Goal: Check status: Check status

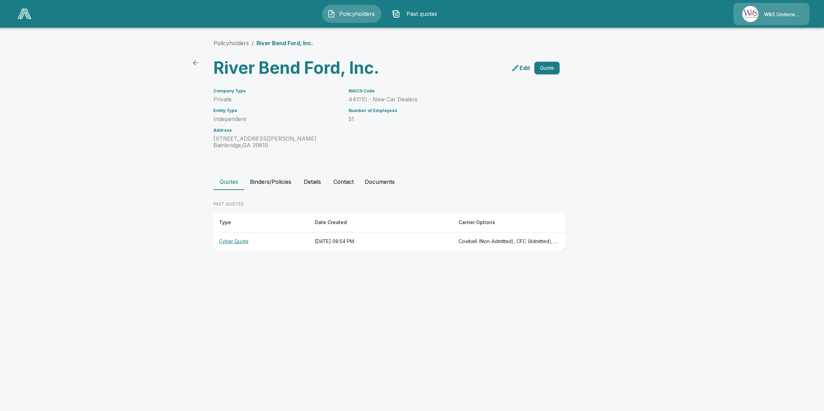
click at [24, 14] on img at bounding box center [25, 14] width 14 height 10
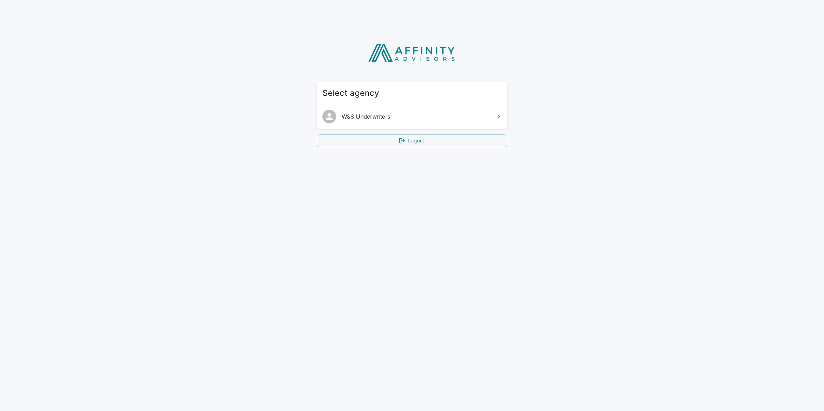
click at [380, 116] on span "W&S Underwriters" at bounding box center [416, 116] width 149 height 8
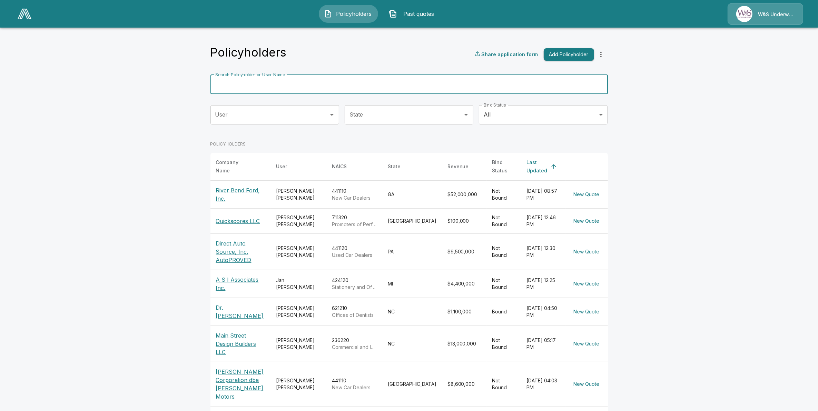
click at [256, 87] on input "Search Policyholder or User Name" at bounding box center [405, 84] width 390 height 19
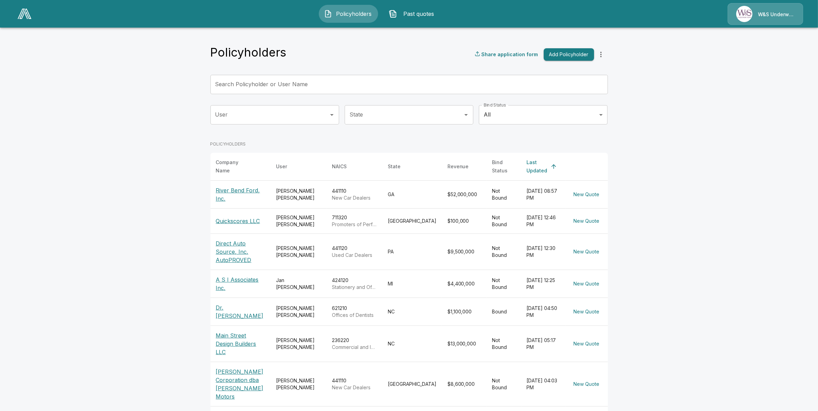
click at [284, 188] on div "[PERSON_NAME]" at bounding box center [298, 195] width 45 height 14
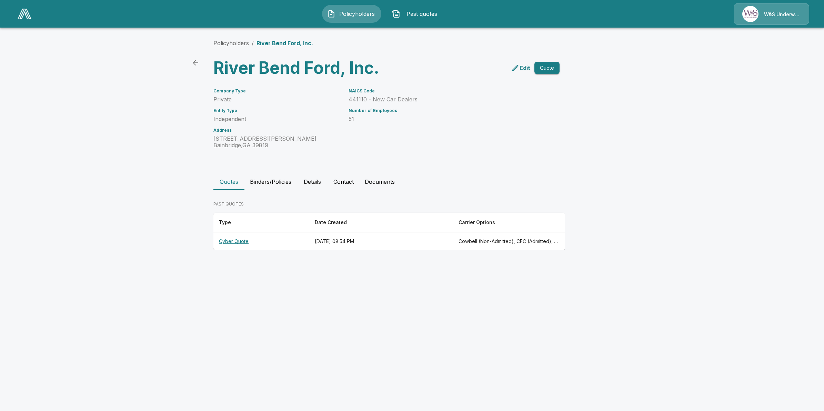
click at [361, 238] on th "August 18, 2025 at 08:54 PM" at bounding box center [381, 241] width 144 height 18
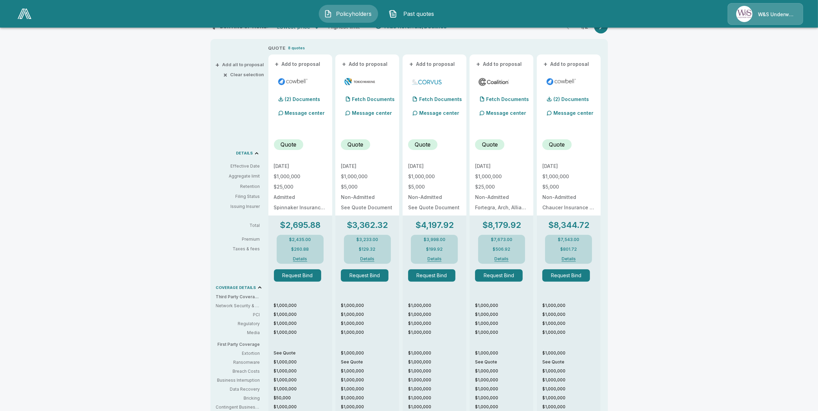
scroll to position [109, 0]
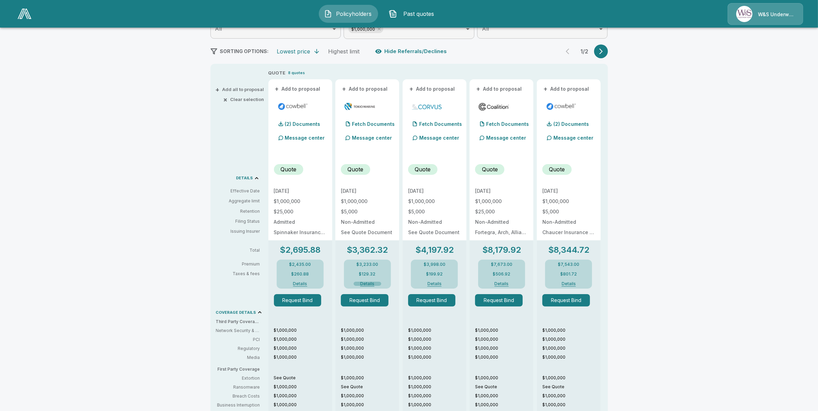
click at [368, 283] on button "Details" at bounding box center [367, 284] width 28 height 4
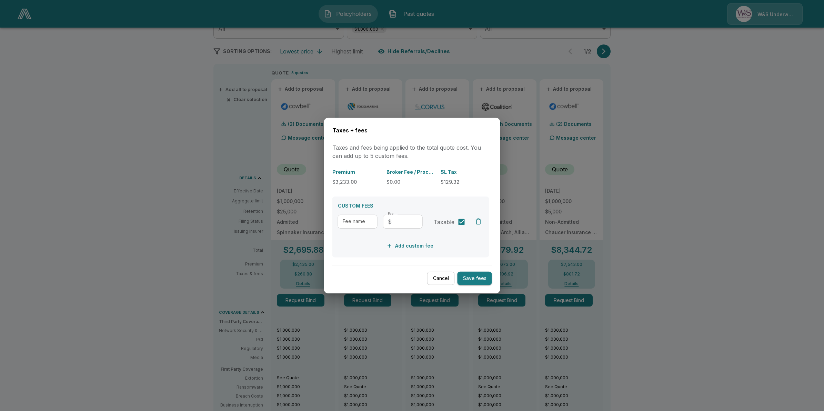
click at [185, 203] on div at bounding box center [412, 205] width 824 height 411
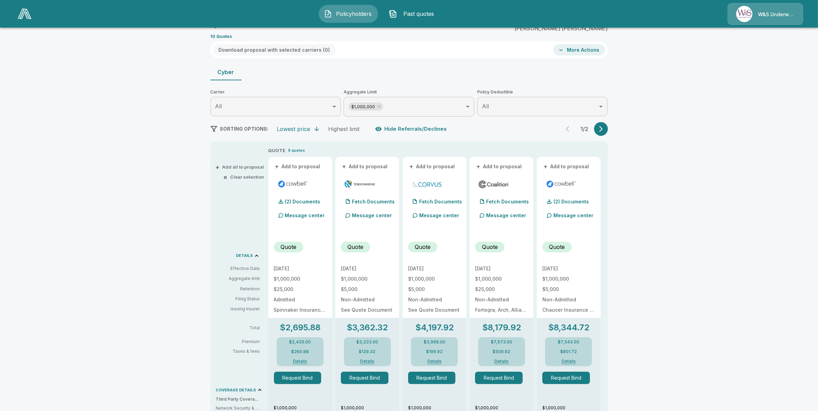
scroll to position [23, 0]
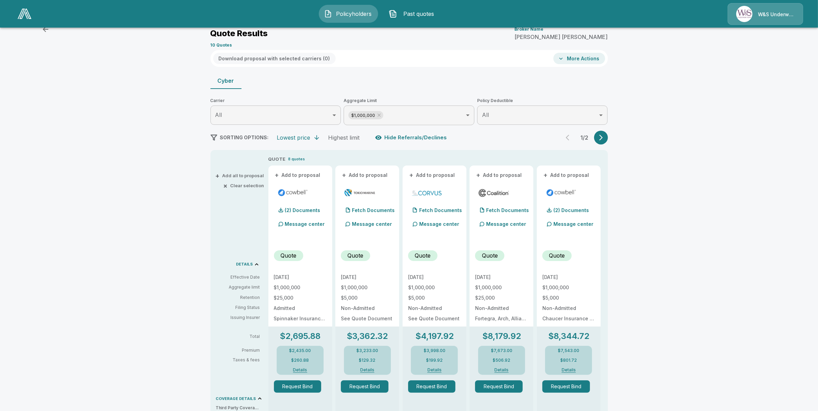
click at [604, 137] on icon "button" at bounding box center [600, 137] width 7 height 7
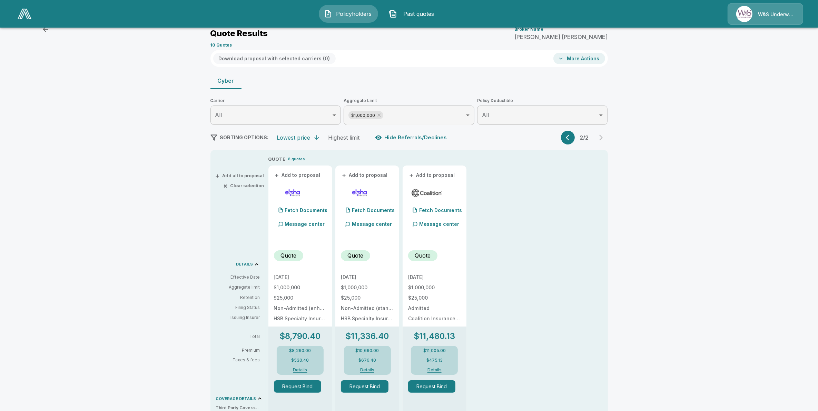
click at [568, 132] on button "button" at bounding box center [568, 138] width 14 height 14
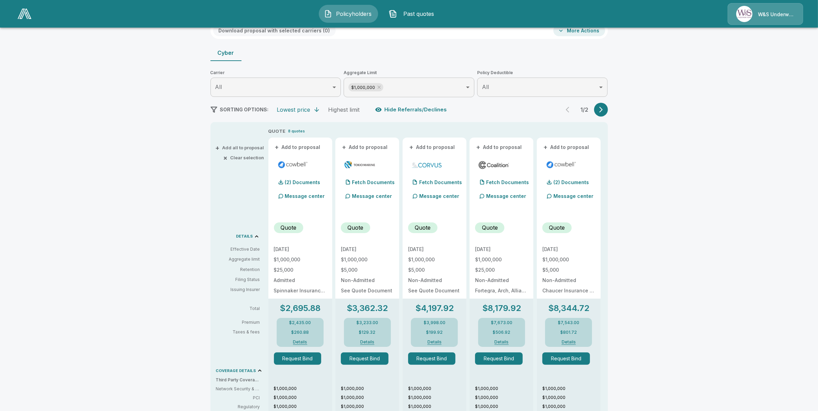
scroll to position [66, 0]
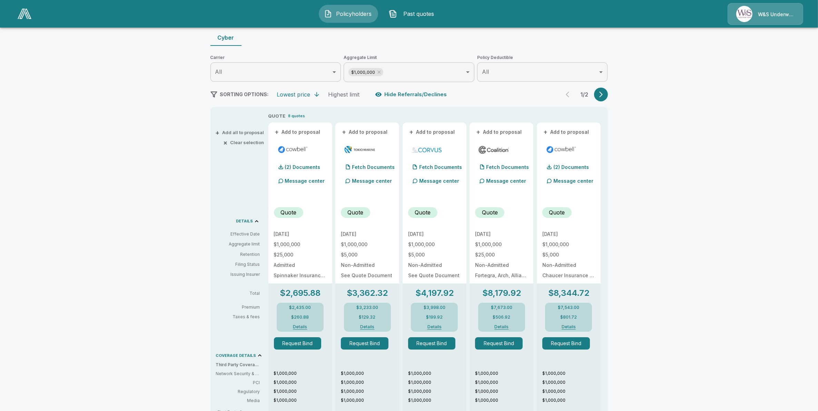
click at [608, 92] on button "button" at bounding box center [601, 95] width 14 height 14
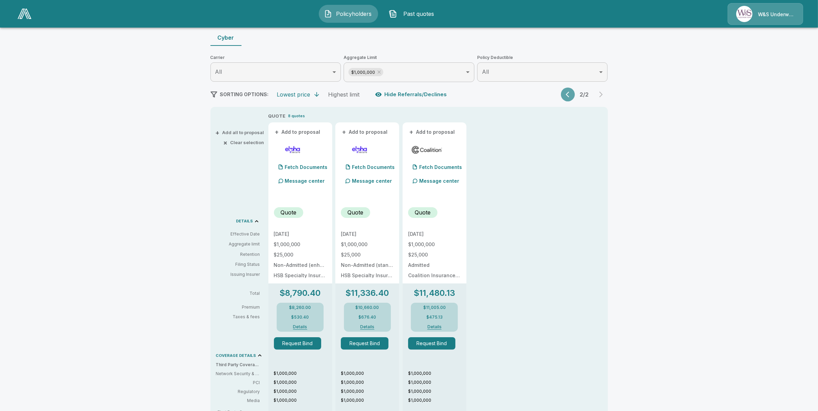
click at [569, 95] on icon "button" at bounding box center [568, 94] width 7 height 7
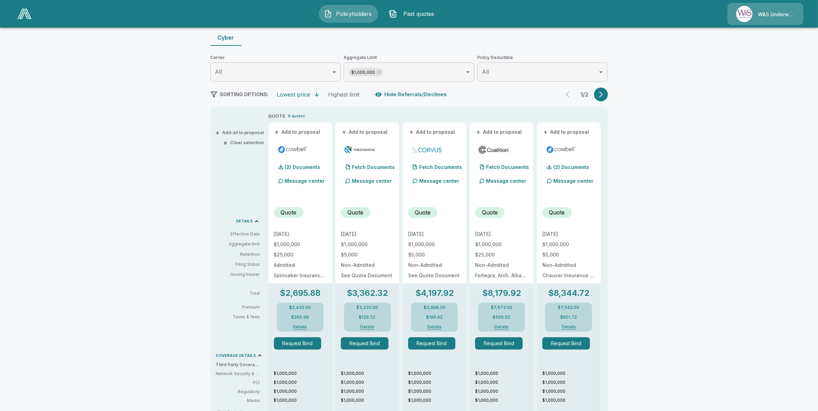
click at [602, 97] on icon "button" at bounding box center [600, 94] width 7 height 7
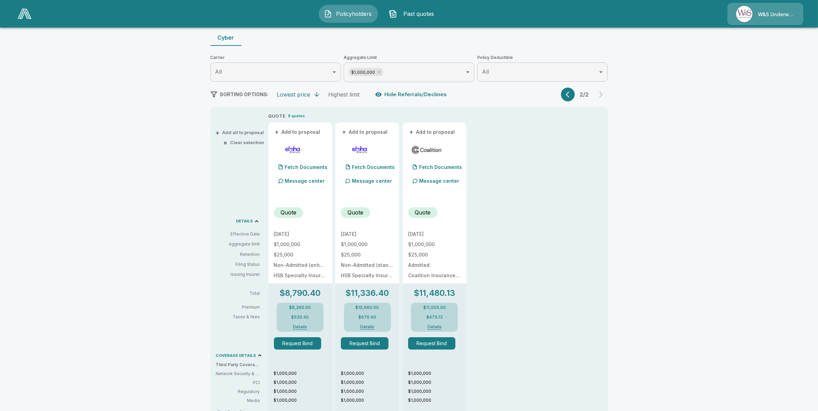
click at [572, 92] on icon "button" at bounding box center [568, 94] width 7 height 7
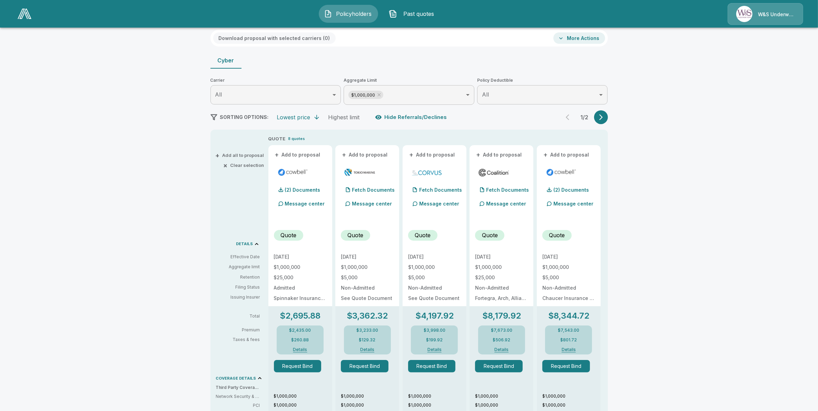
scroll to position [86, 0]
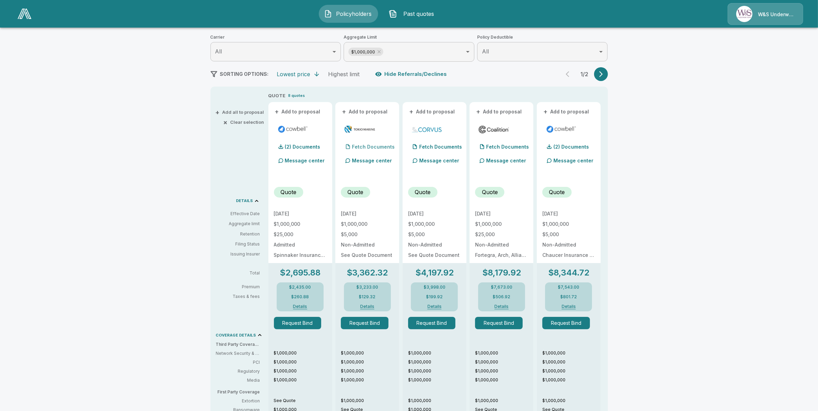
click at [363, 146] on p "Fetch Documents" at bounding box center [373, 146] width 43 height 5
click at [363, 145] on p "(3) Documents" at bounding box center [370, 146] width 36 height 5
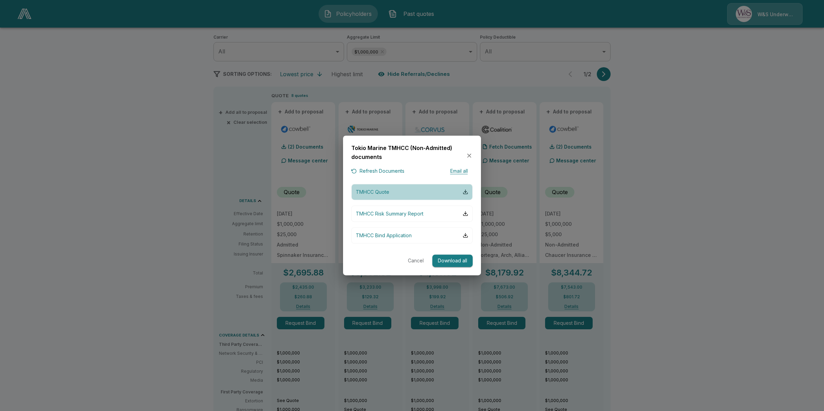
click at [378, 192] on p "TMHCC Quote" at bounding box center [372, 191] width 33 height 7
click at [470, 156] on icon "button" at bounding box center [469, 155] width 4 height 4
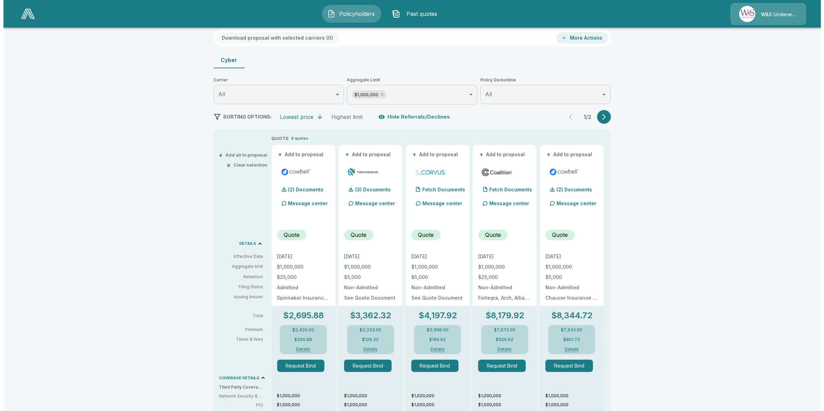
scroll to position [0, 0]
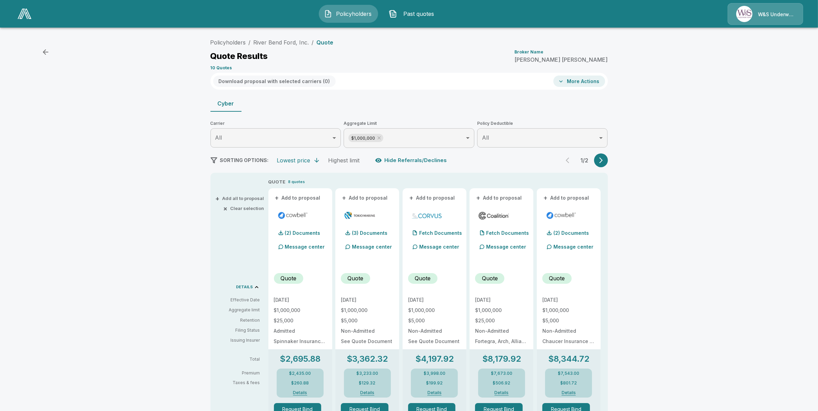
click at [404, 12] on span "Past quotes" at bounding box center [419, 14] width 38 height 8
